Goal: Transaction & Acquisition: Purchase product/service

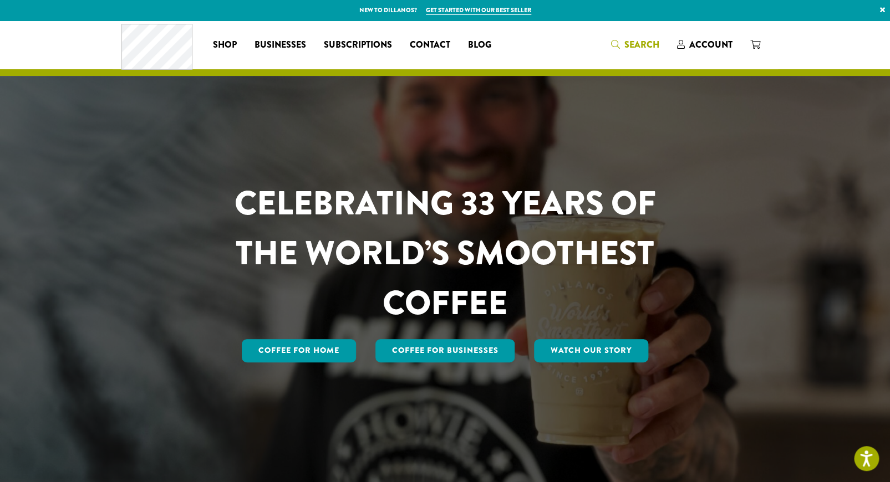
click at [629, 43] on span "Search" at bounding box center [641, 44] width 35 height 13
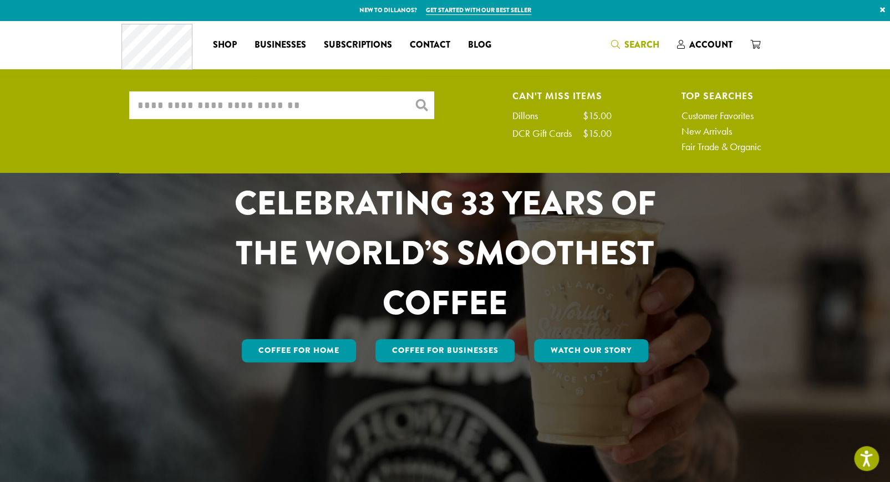
click at [166, 112] on input "What are you searching for?" at bounding box center [281, 105] width 305 height 28
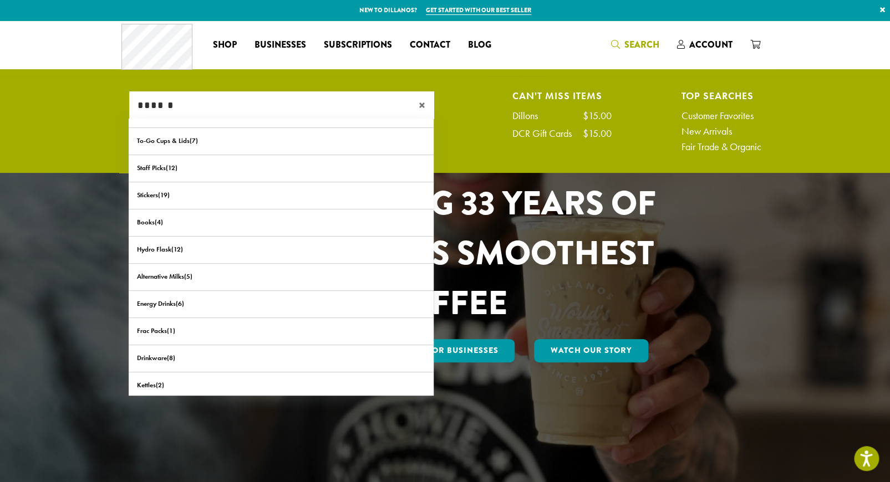
type input "******"
click at [423, 106] on span "×" at bounding box center [426, 105] width 16 height 13
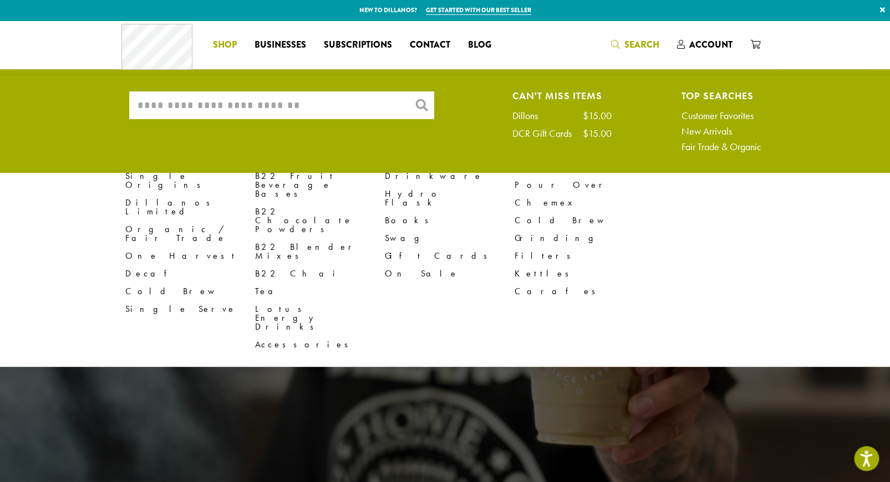
click at [223, 42] on span "Shop" at bounding box center [225, 45] width 24 height 14
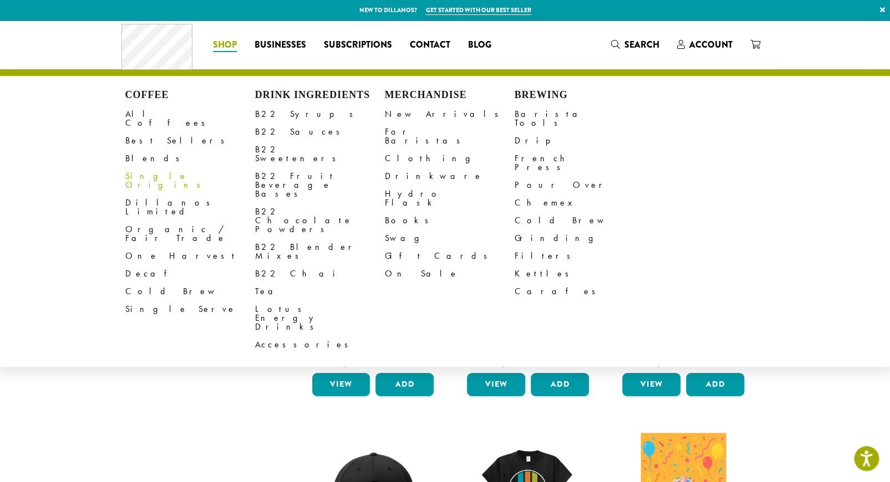
click at [155, 168] on link "Single Origins" at bounding box center [190, 180] width 130 height 27
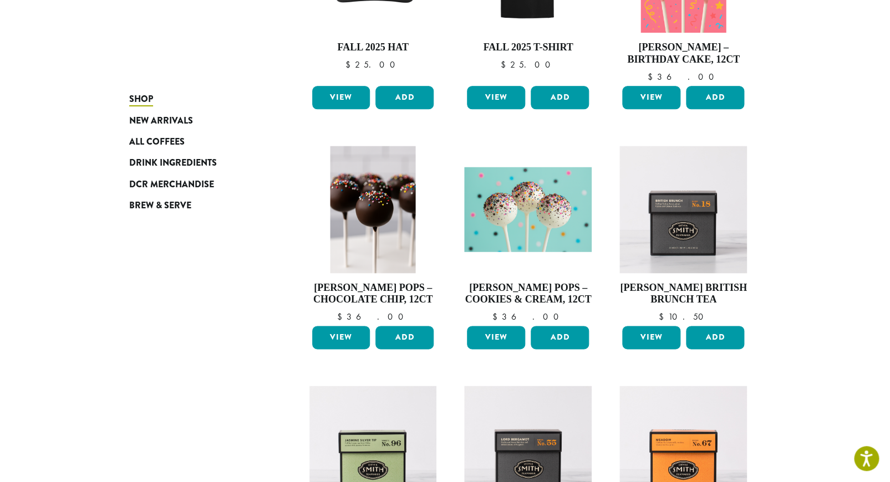
scroll to position [554, 0]
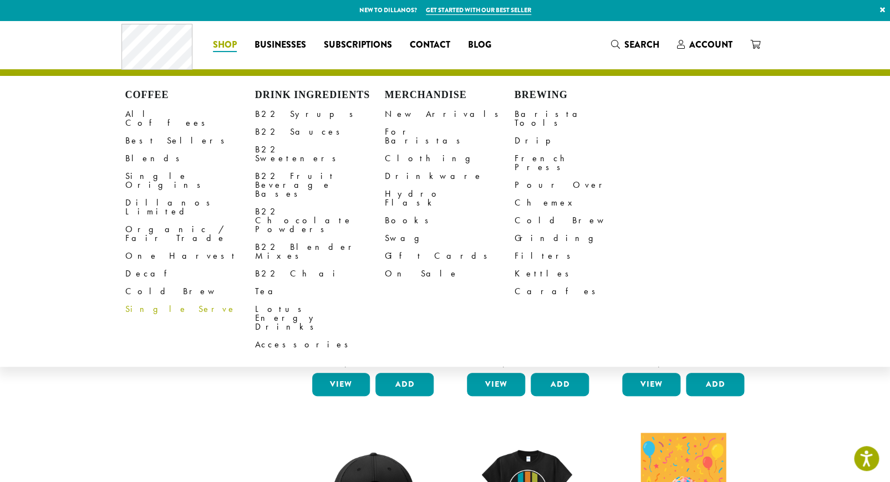
click at [162, 300] on link "Single Serve" at bounding box center [190, 309] width 130 height 18
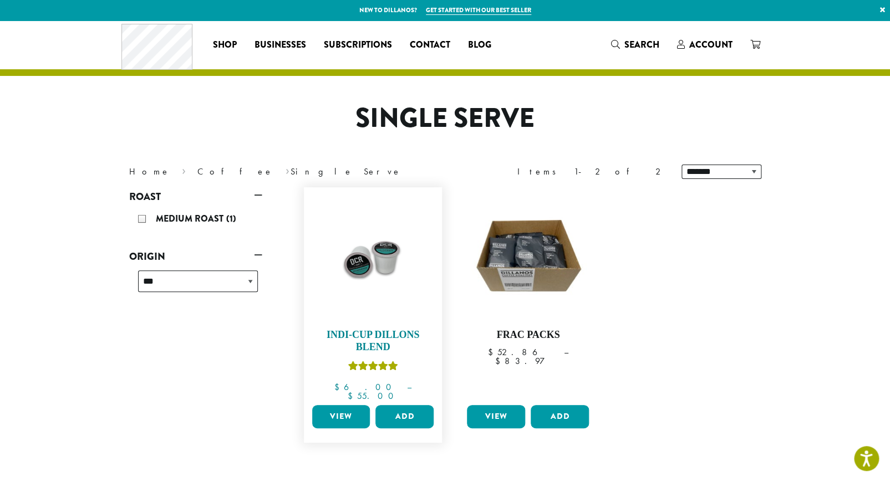
click at [338, 331] on h4 "Indi-Cup Dillons Blend" at bounding box center [372, 341] width 127 height 24
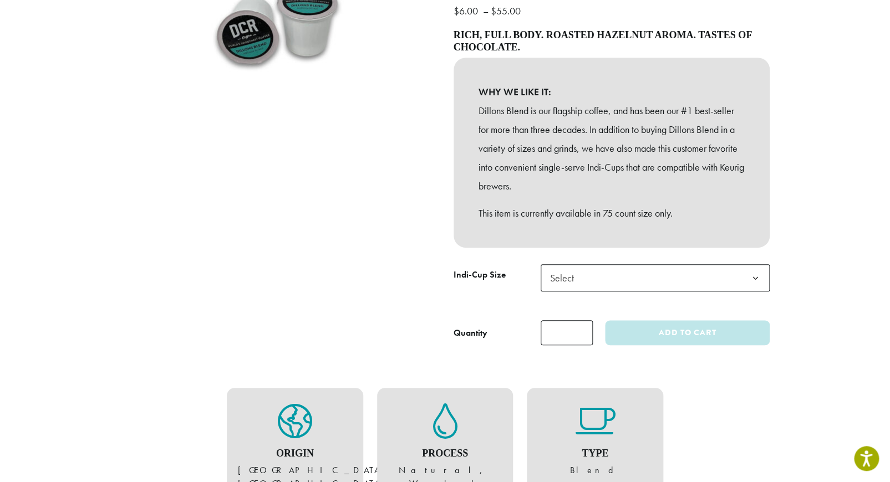
scroll to position [246, 0]
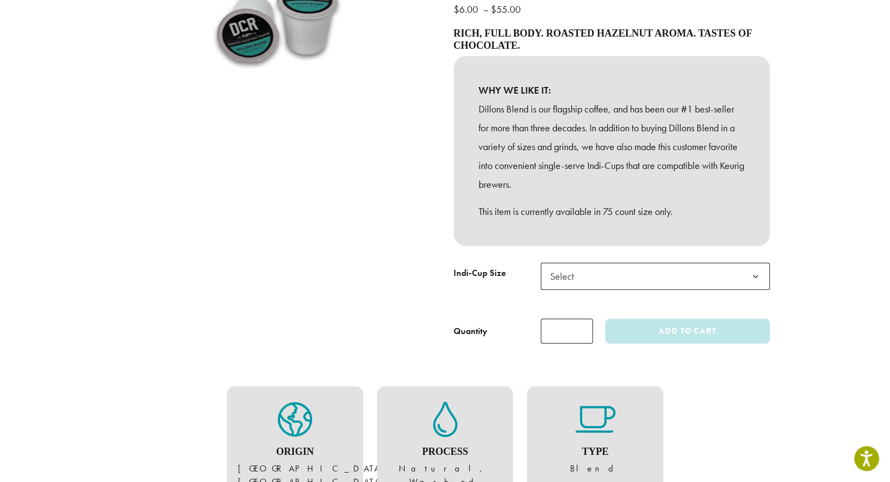
click at [754, 275] on b at bounding box center [755, 276] width 27 height 27
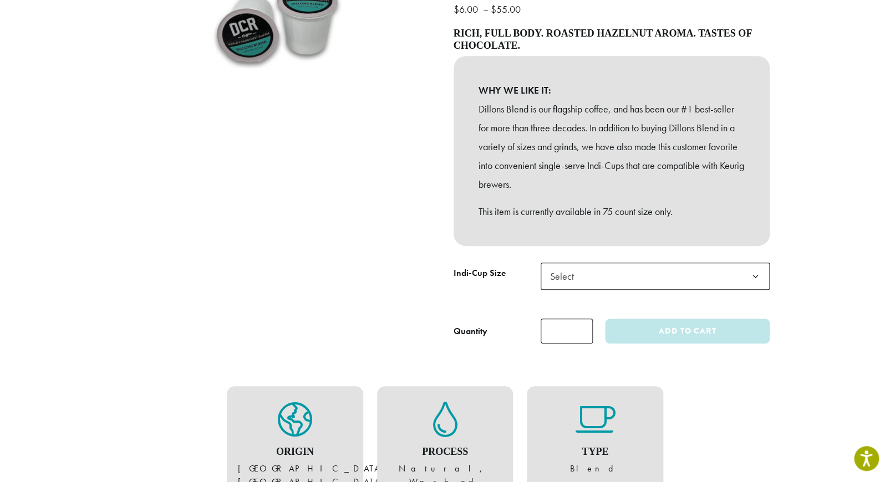
click at [755, 276] on b at bounding box center [755, 276] width 27 height 27
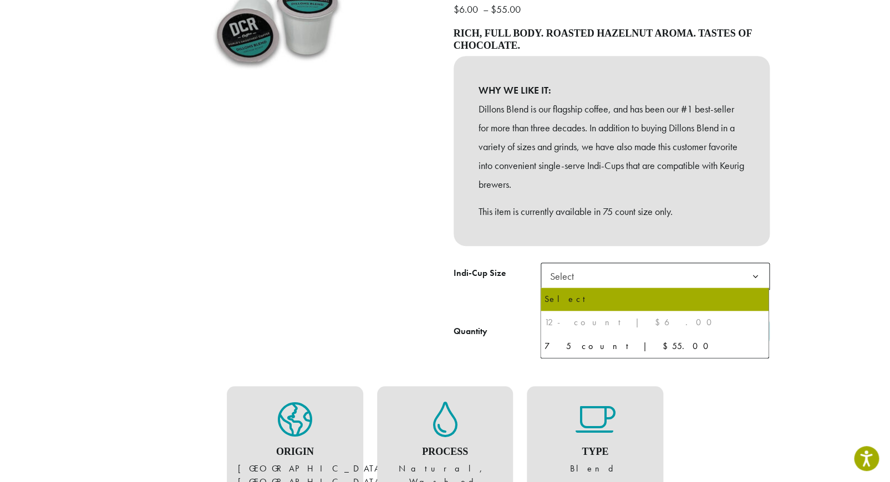
click at [400, 212] on div at bounding box center [279, 111] width 333 height 465
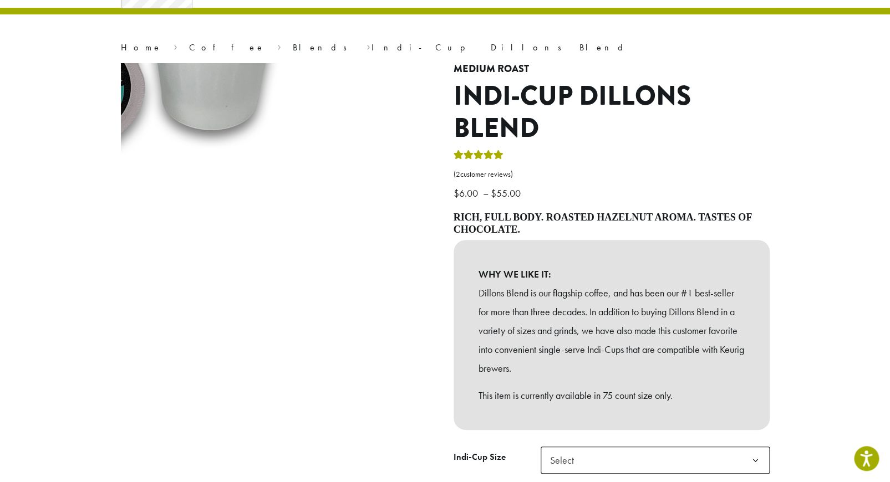
scroll to position [0, 0]
